Goal: Book appointment/travel/reservation

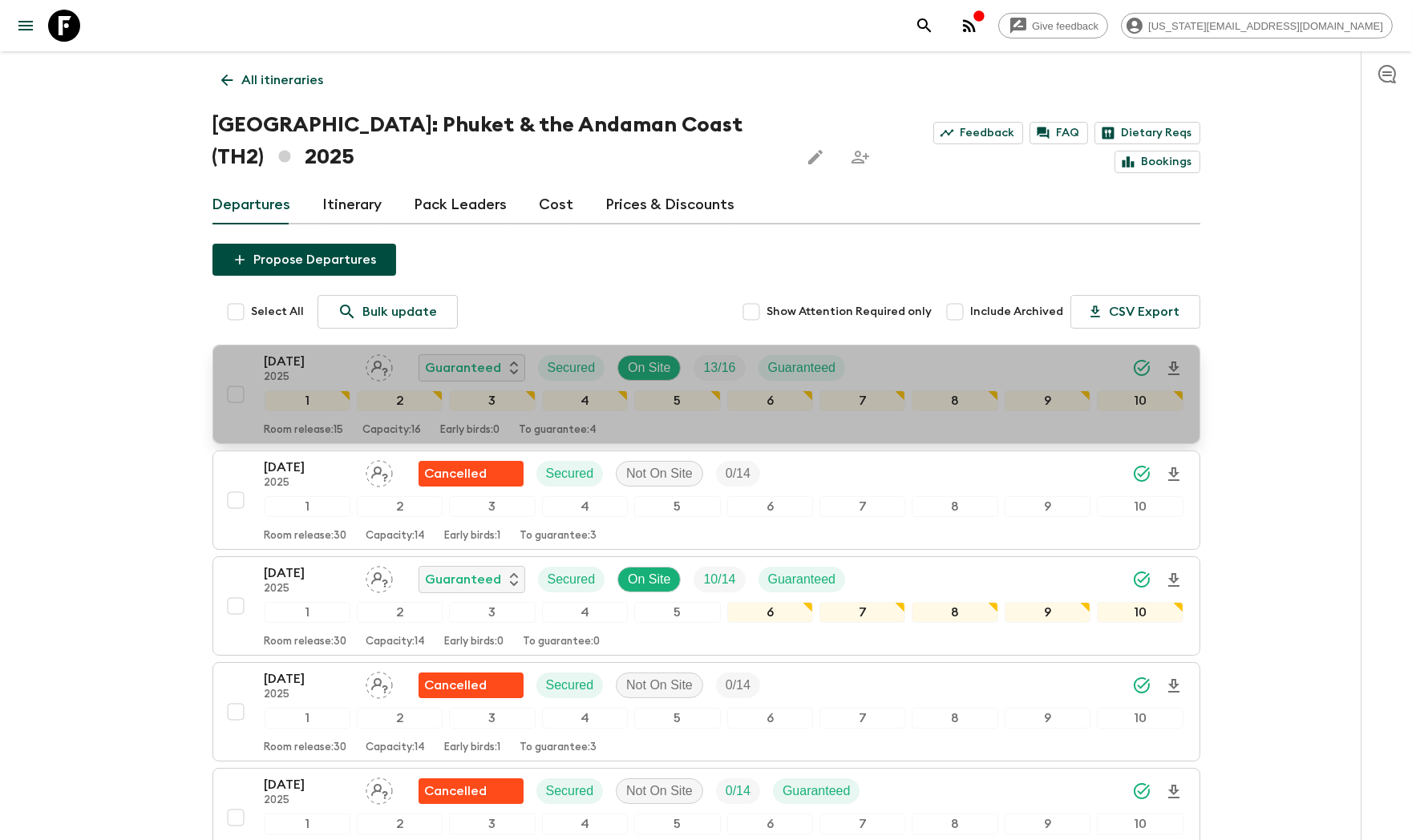
click at [278, 367] on p "[DATE]" at bounding box center [308, 361] width 88 height 19
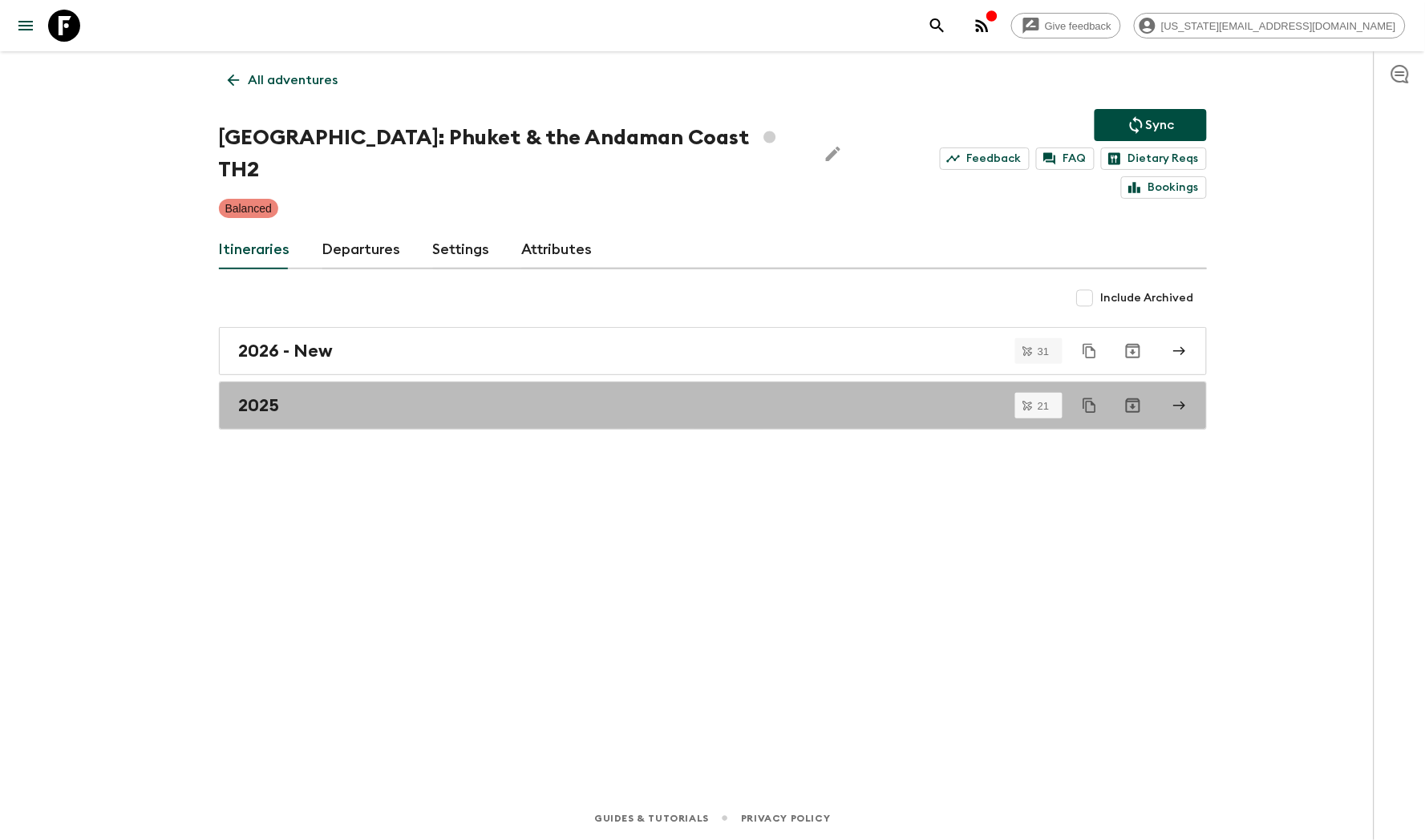
click at [336, 381] on link "2025" at bounding box center [713, 405] width 988 height 48
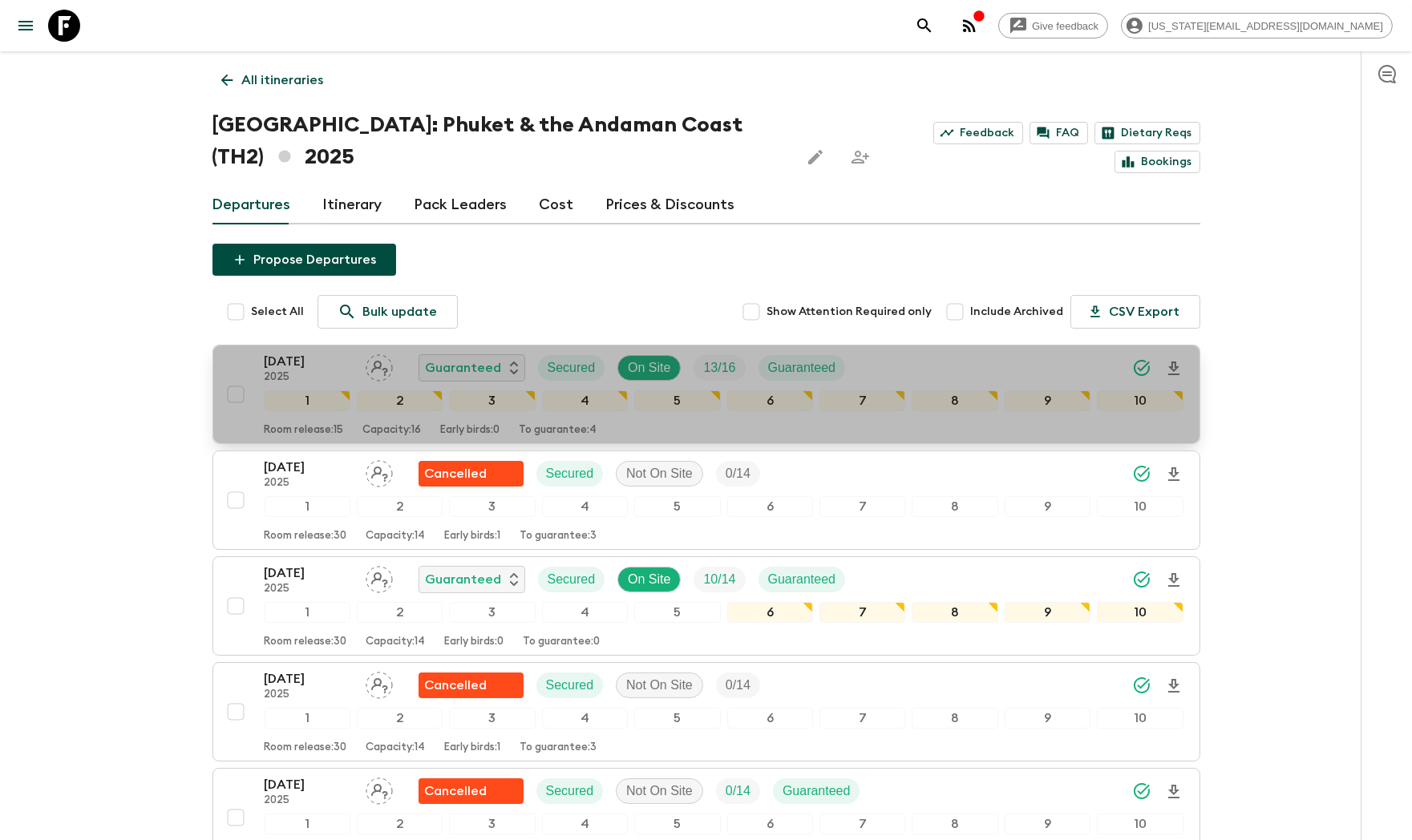
click at [905, 366] on div "11 Sep 2025 2025 Guaranteed Secured On Site 13 / 16 Guaranteed" at bounding box center [723, 367] width 919 height 32
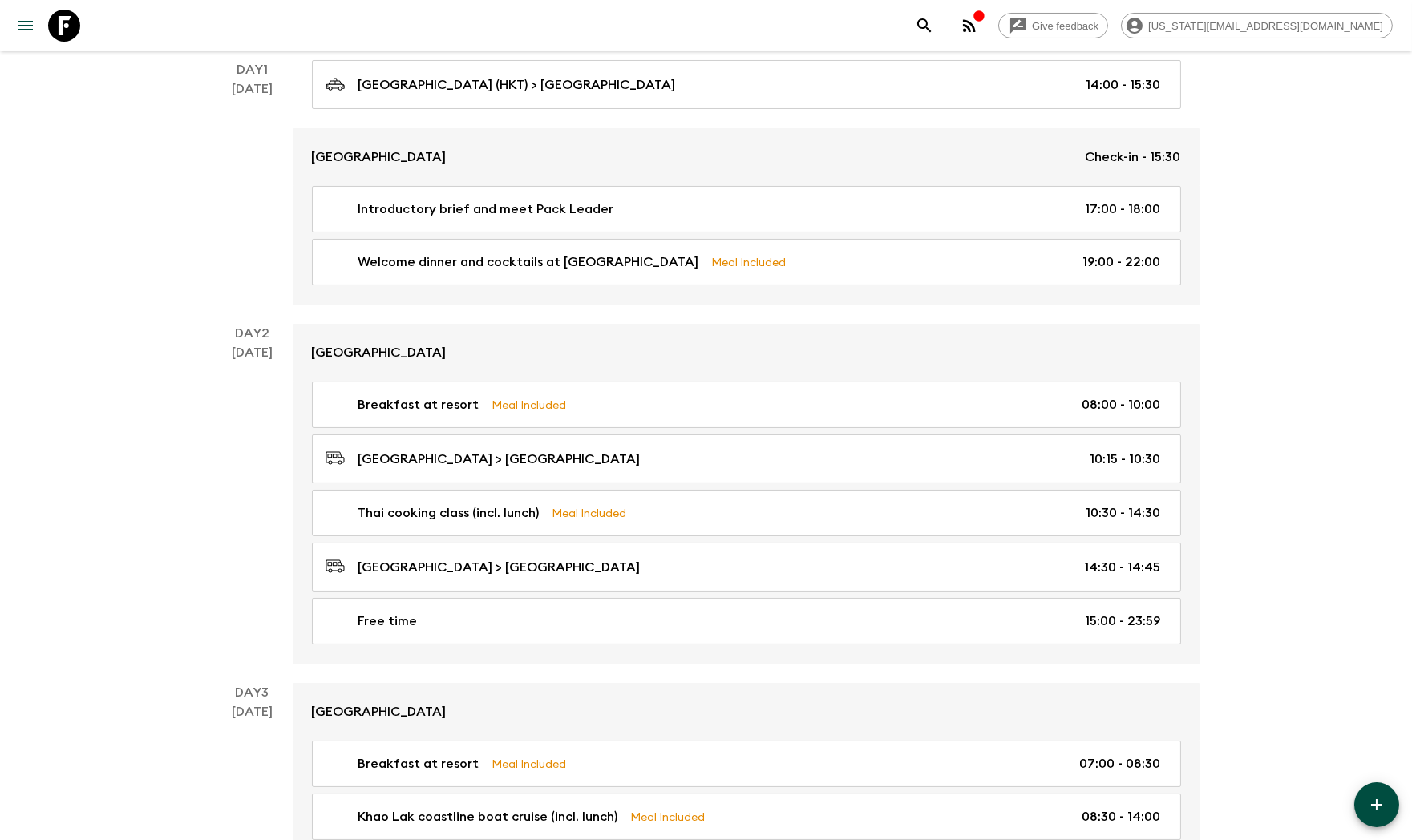
scroll to position [275, 0]
